Goal: Information Seeking & Learning: Check status

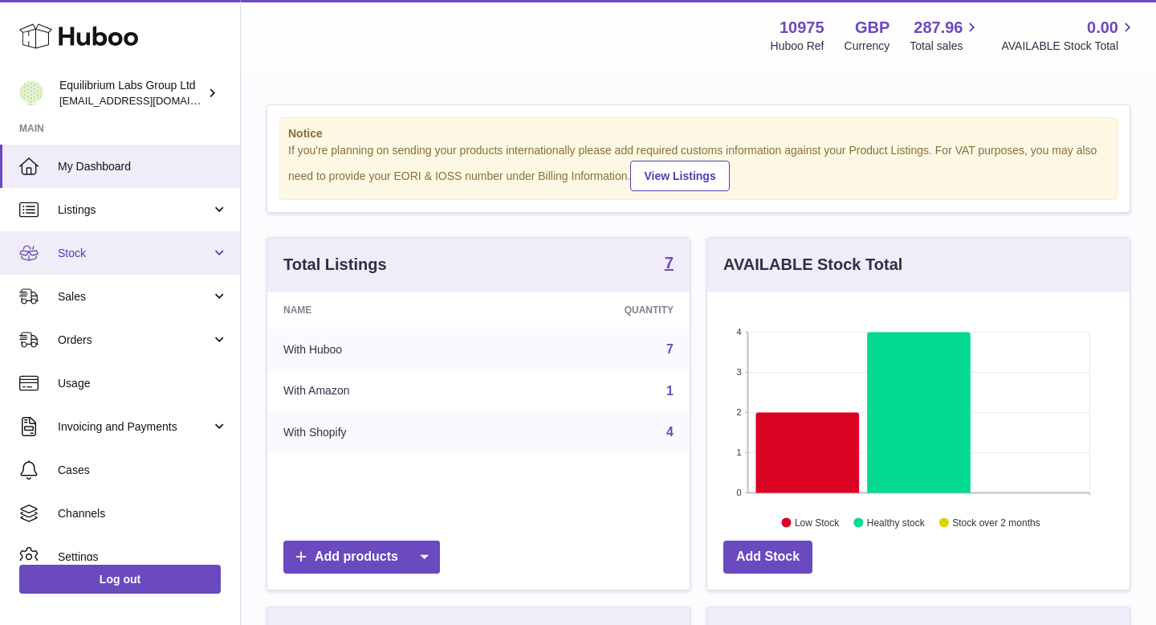
scroll to position [251, 422]
click at [156, 249] on span "Stock" at bounding box center [134, 253] width 153 height 15
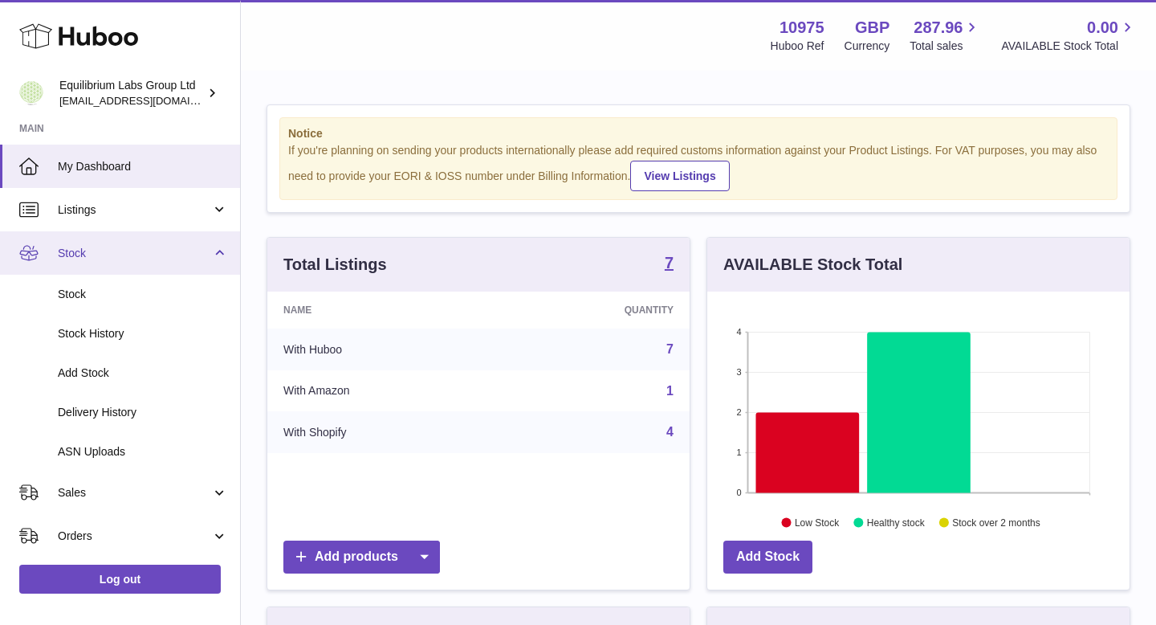
click at [155, 255] on span "Stock" at bounding box center [134, 253] width 153 height 15
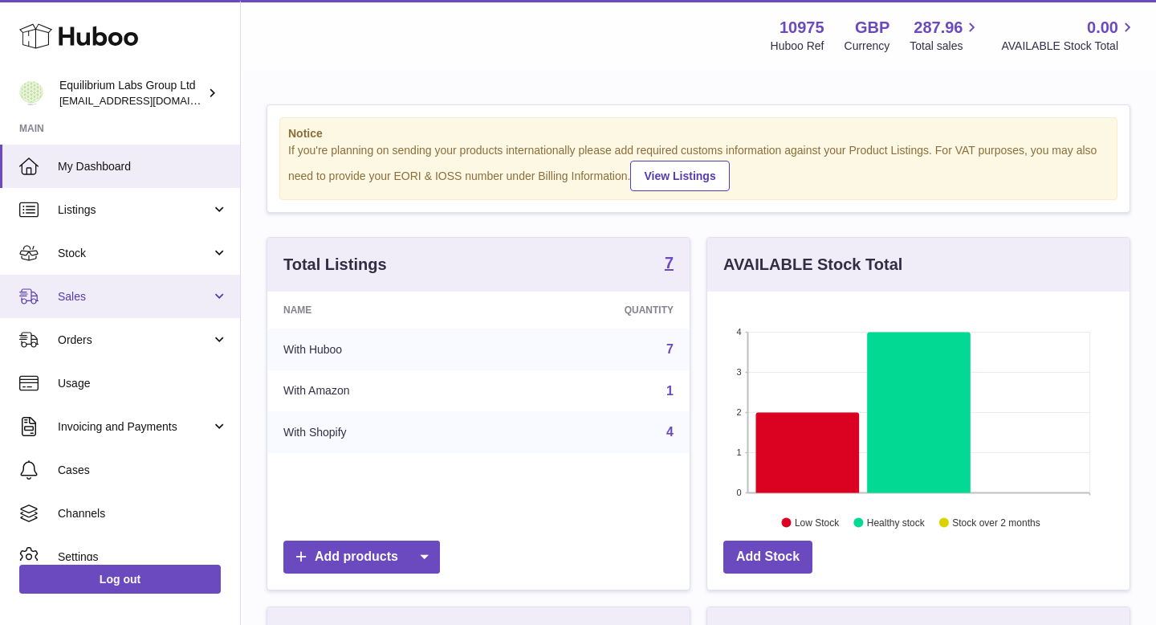
click at [145, 301] on span "Sales" at bounding box center [134, 296] width 153 height 15
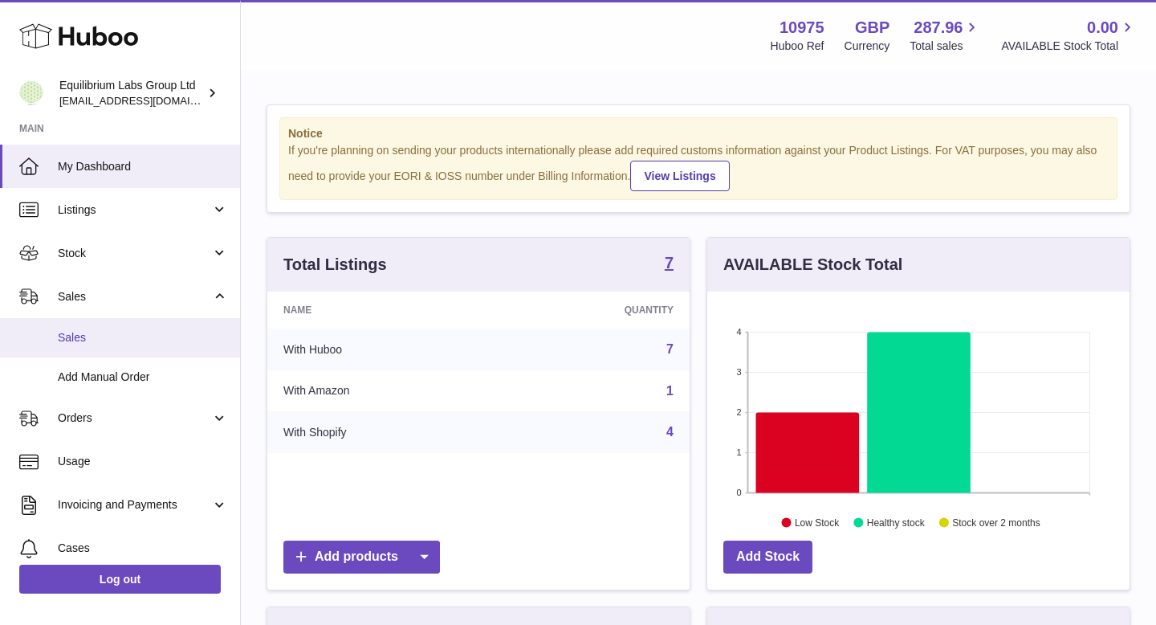
click at [143, 322] on link "Sales" at bounding box center [120, 337] width 240 height 39
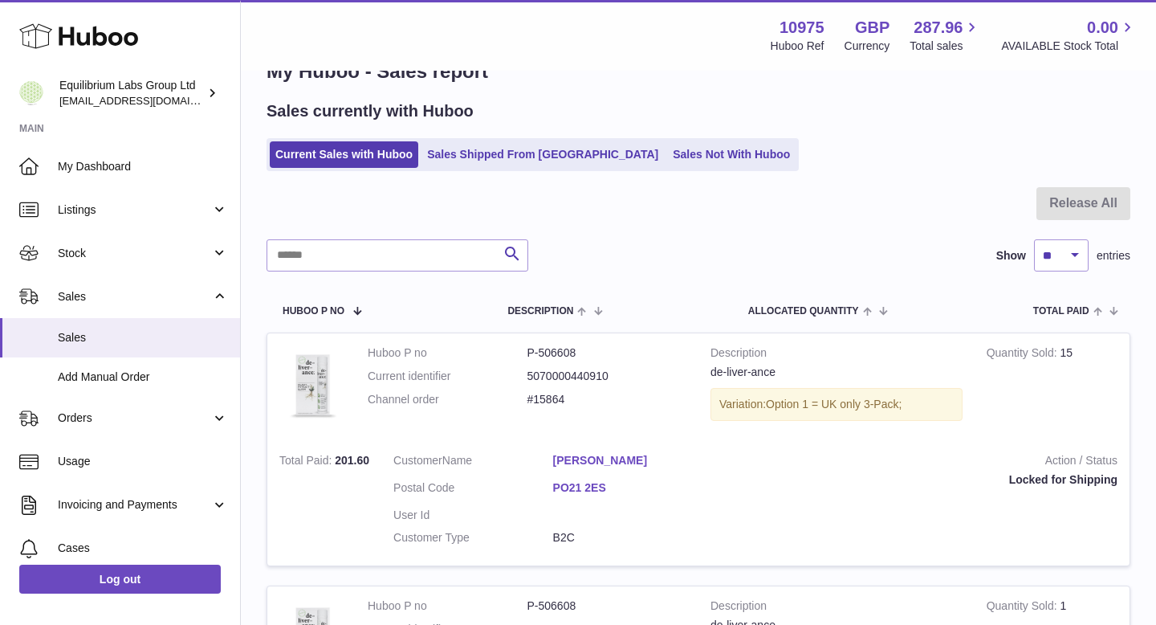
scroll to position [100, 0]
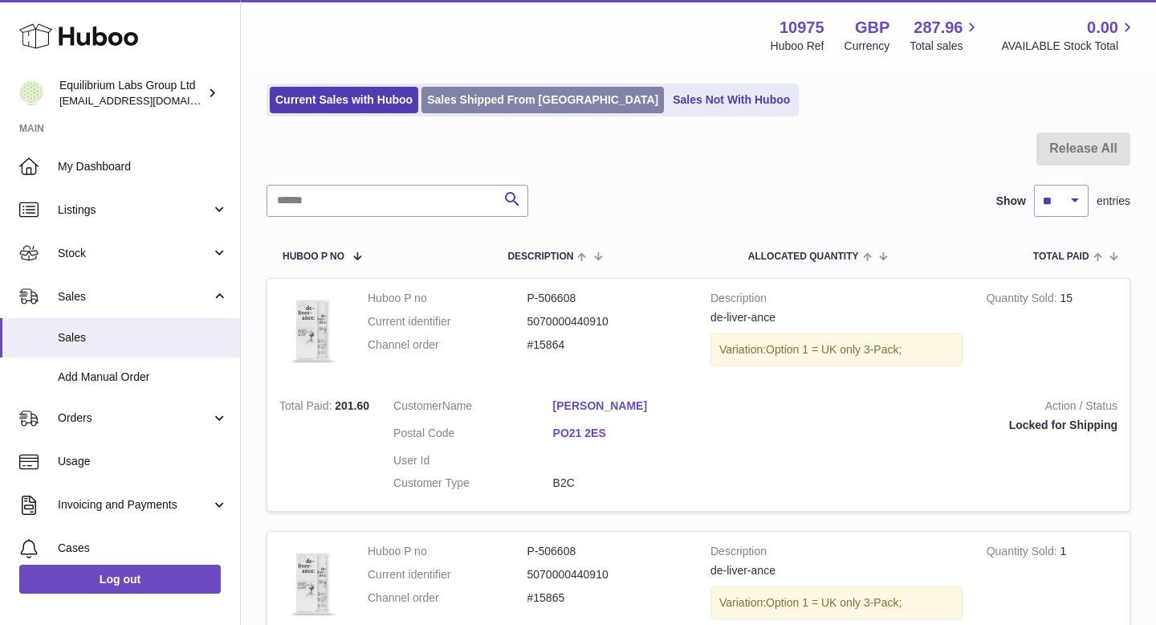
click at [544, 104] on link "Sales Shipped From [GEOGRAPHIC_DATA]" at bounding box center [543, 100] width 243 height 27
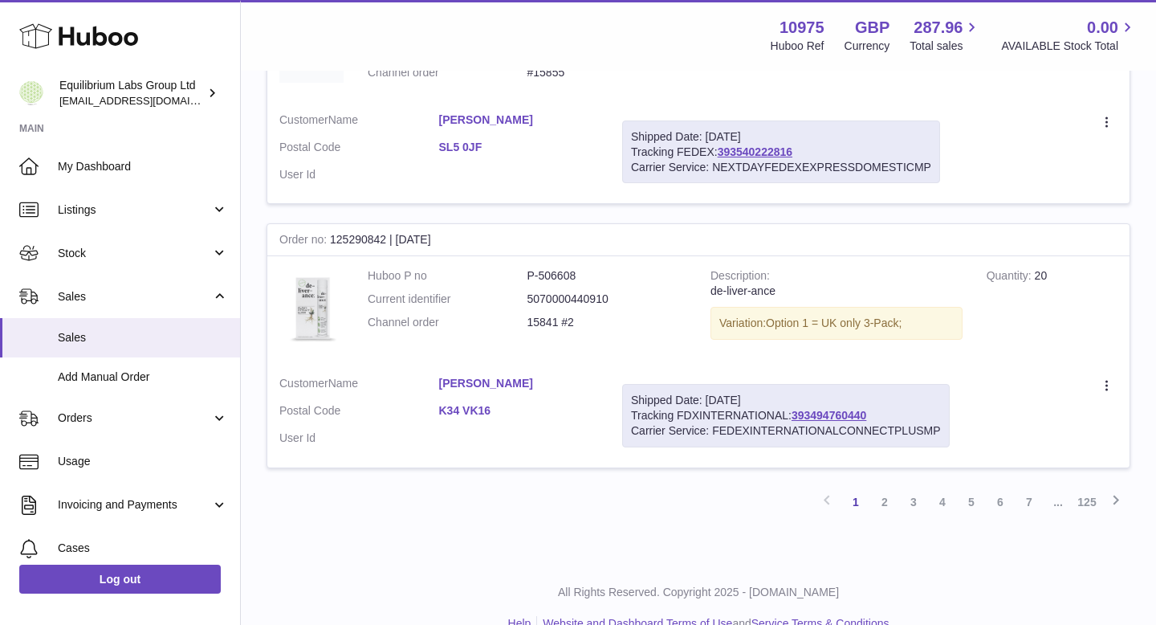
scroll to position [2469, 0]
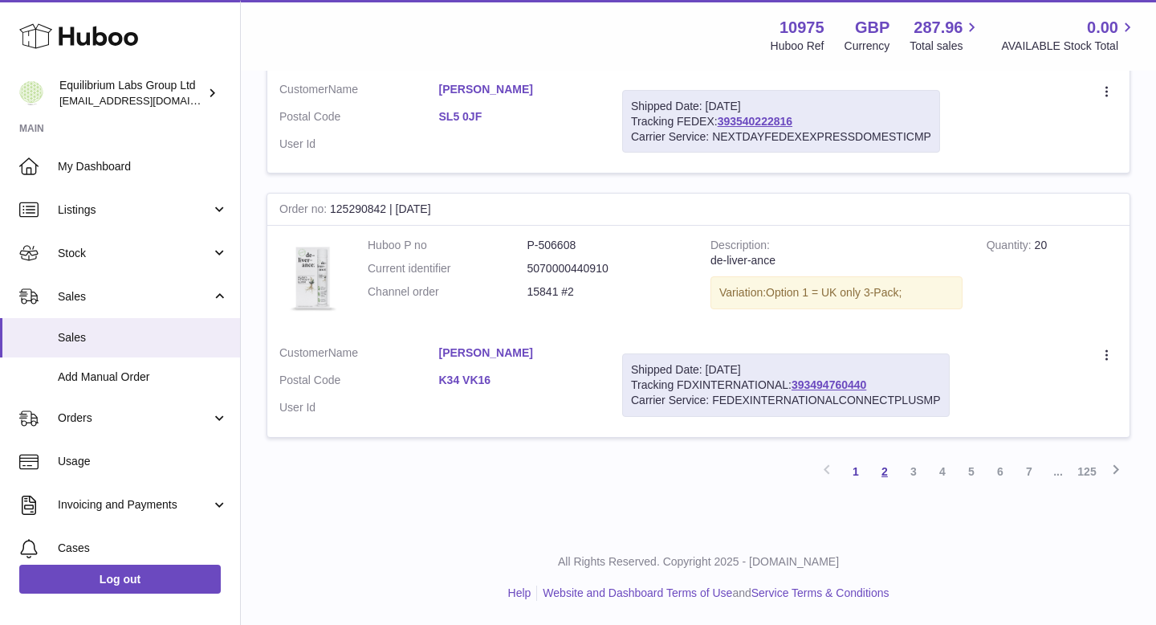
click at [884, 475] on link "2" at bounding box center [885, 471] width 29 height 29
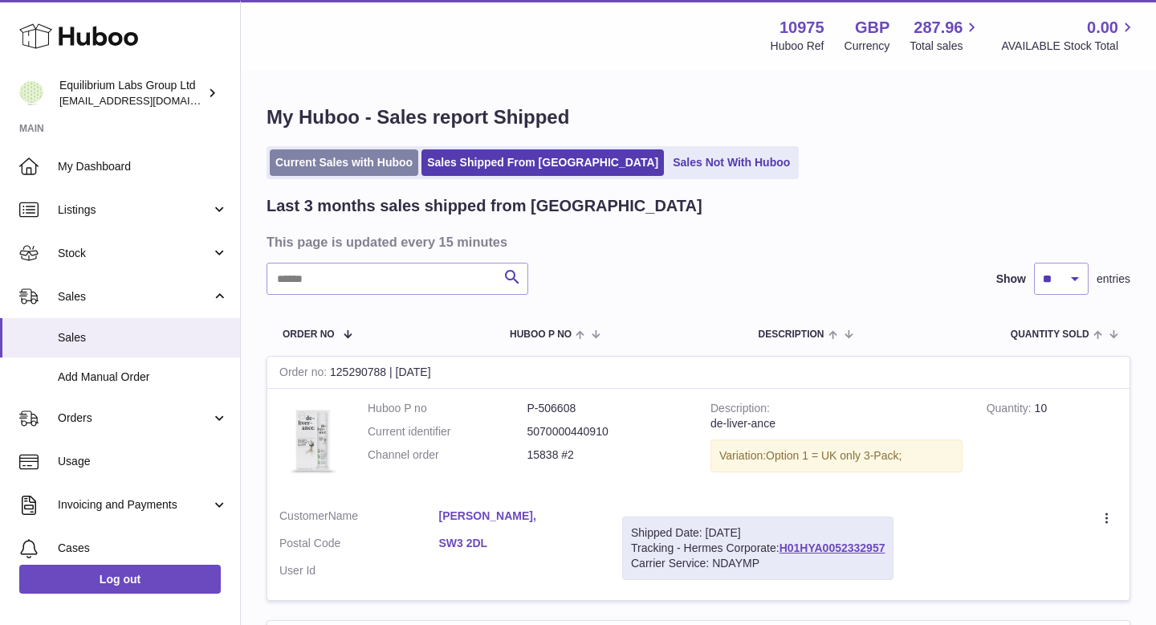
click at [350, 161] on link "Current Sales with Huboo" at bounding box center [344, 162] width 149 height 27
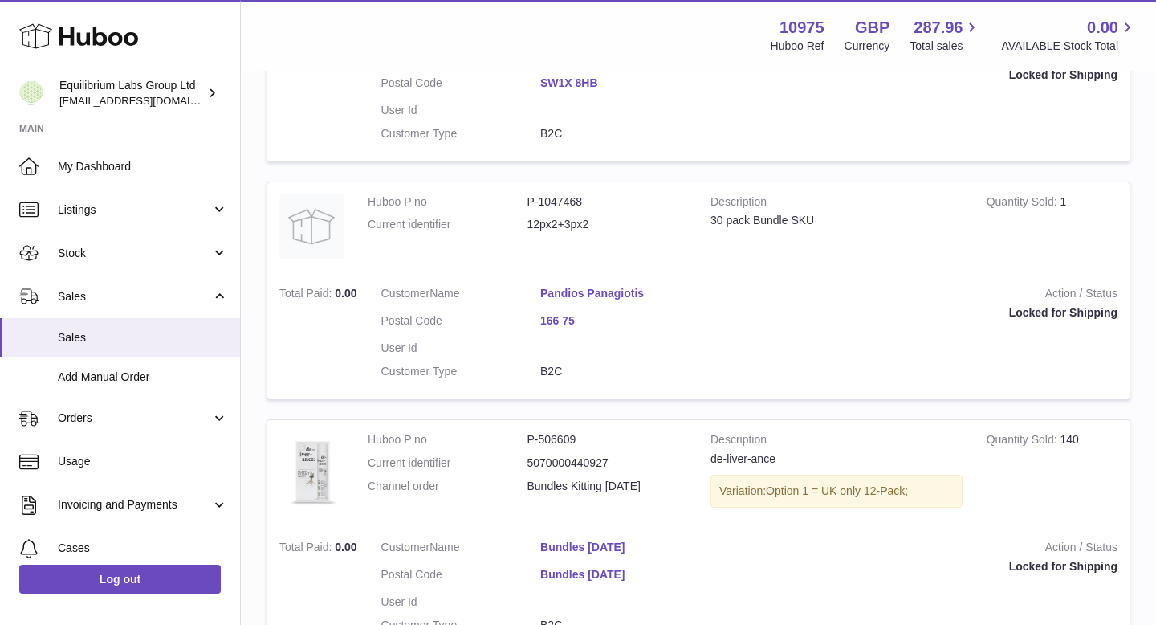
scroll to position [1466, 0]
